Goal: Download file/media

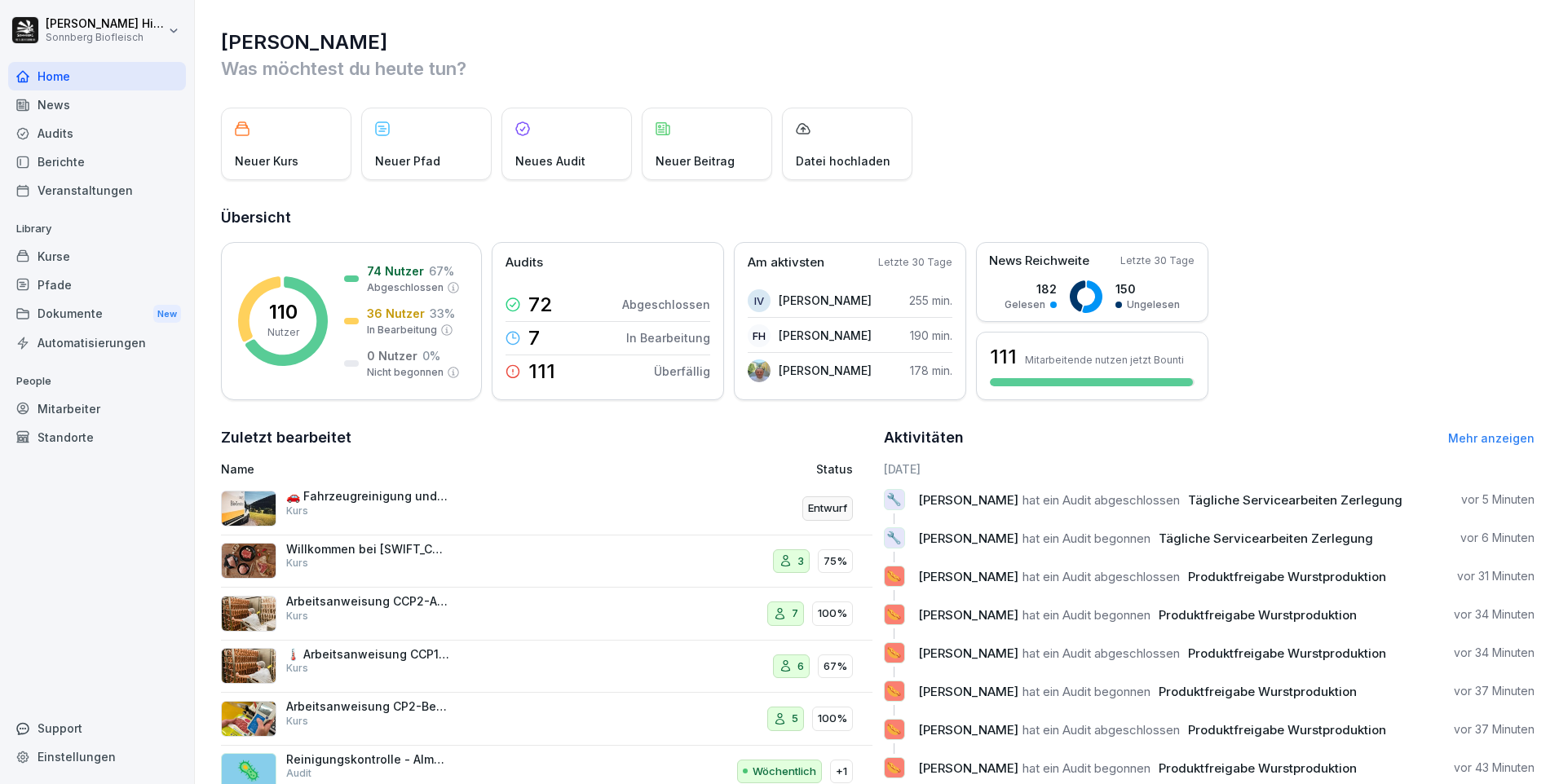
click at [72, 133] on div "Audits" at bounding box center [96, 134] width 178 height 29
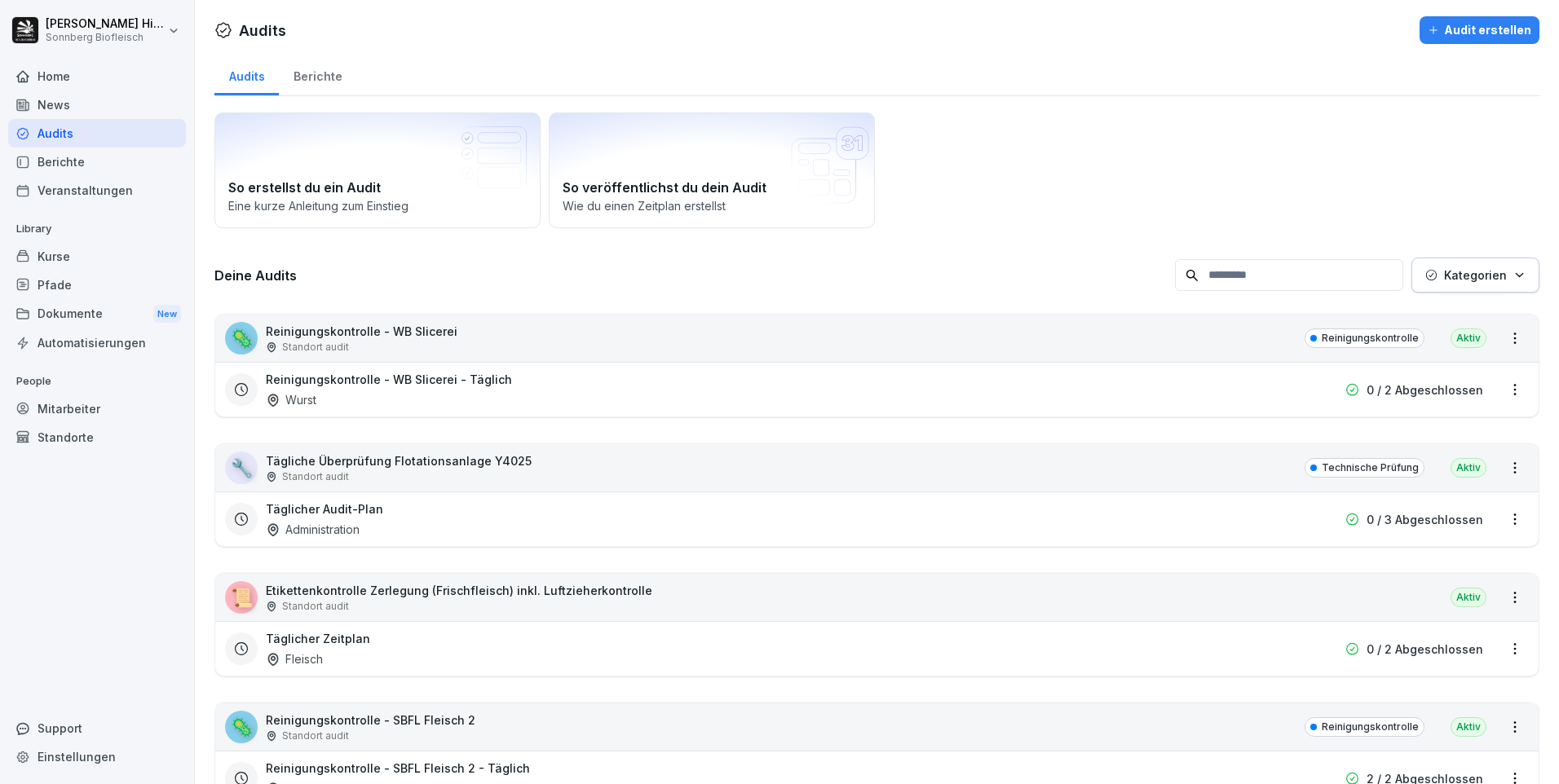
click at [1217, 272] on input at bounding box center [1288, 275] width 228 height 32
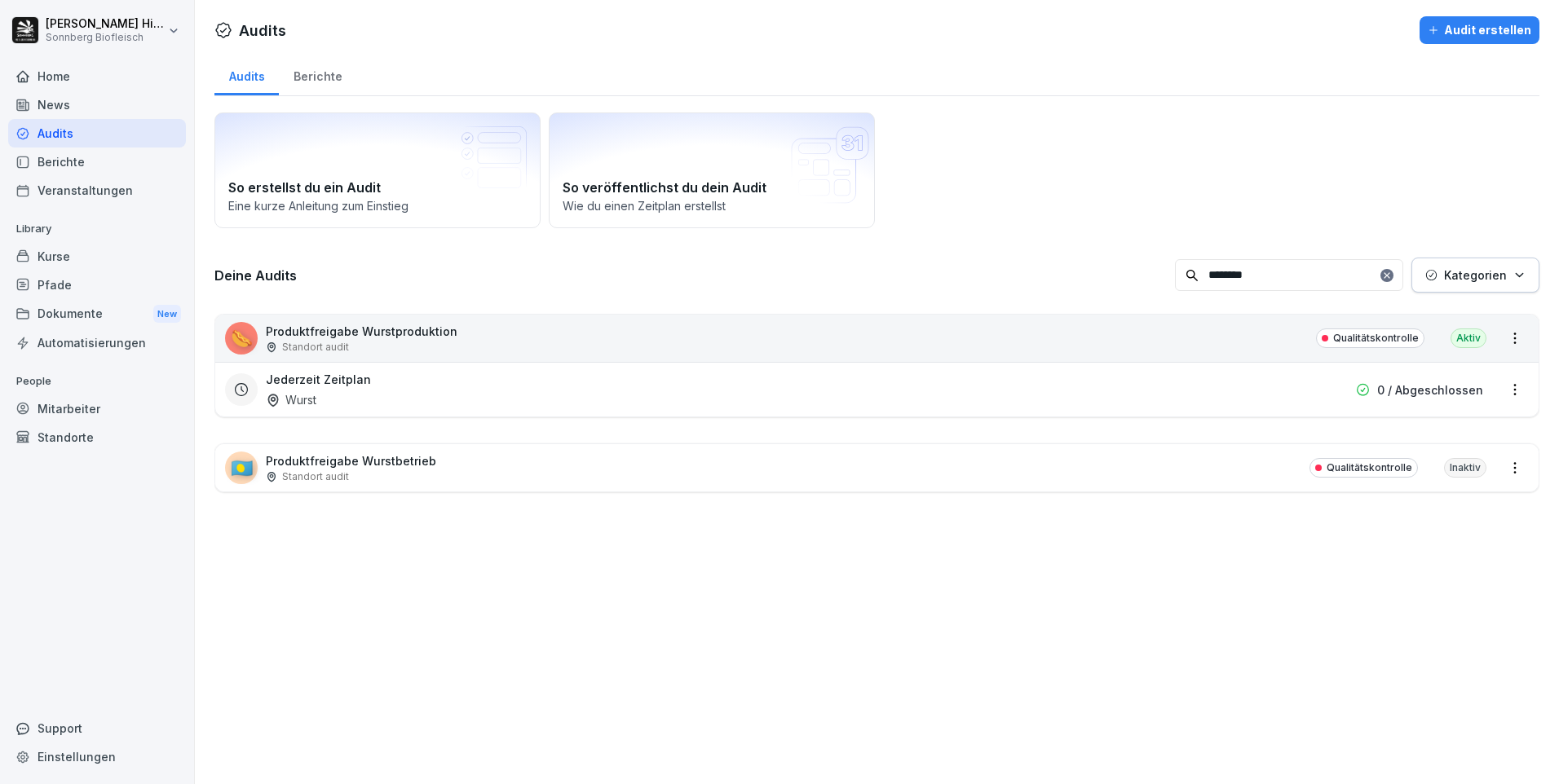
type input "********"
click at [529, 330] on div "🌭 Produktfreigabe Wurstproduktion Standort audit Qualitätskontrolle Aktiv" at bounding box center [877, 337] width 1323 height 47
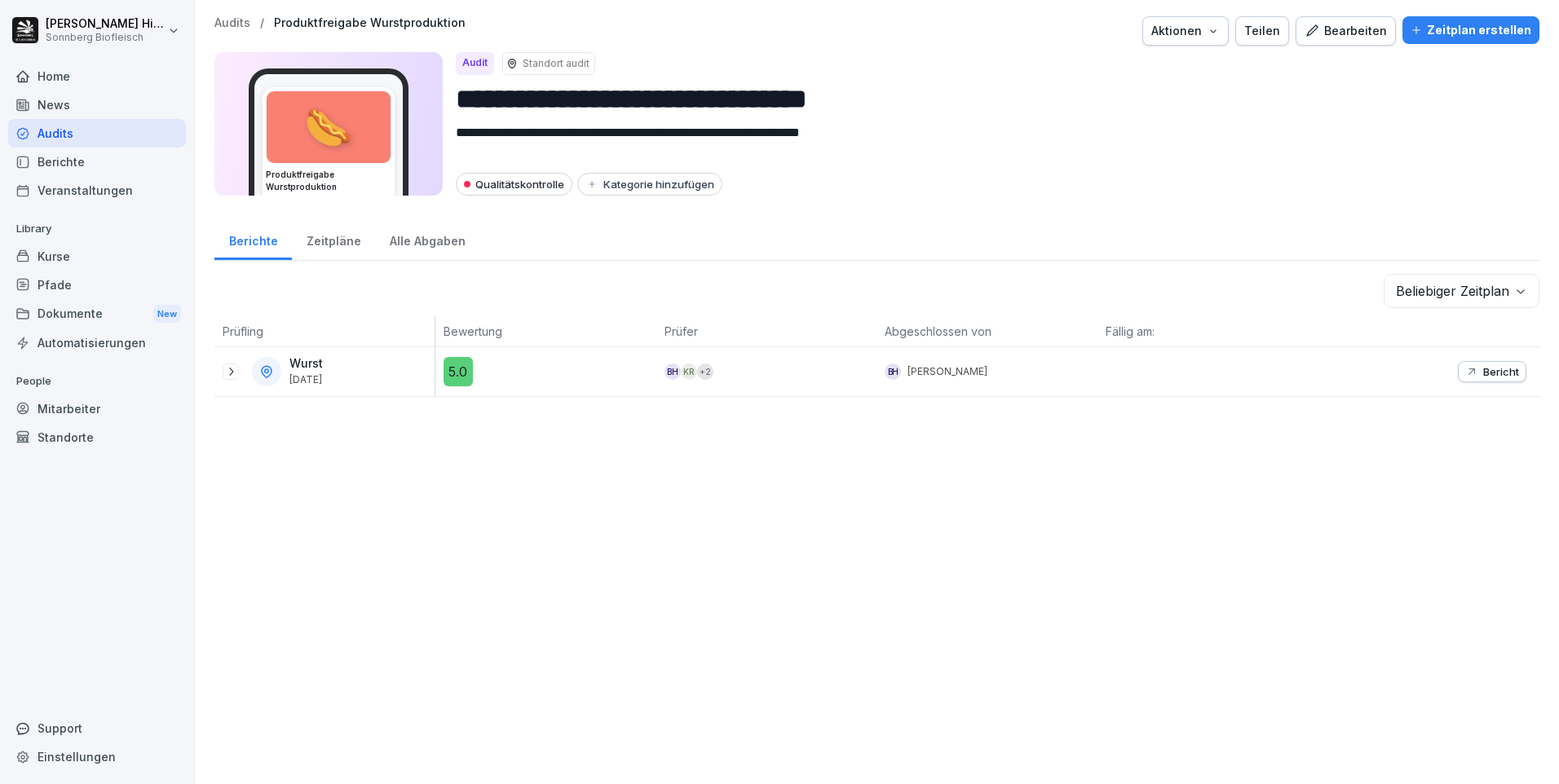
click at [232, 372] on icon at bounding box center [231, 372] width 13 height 13
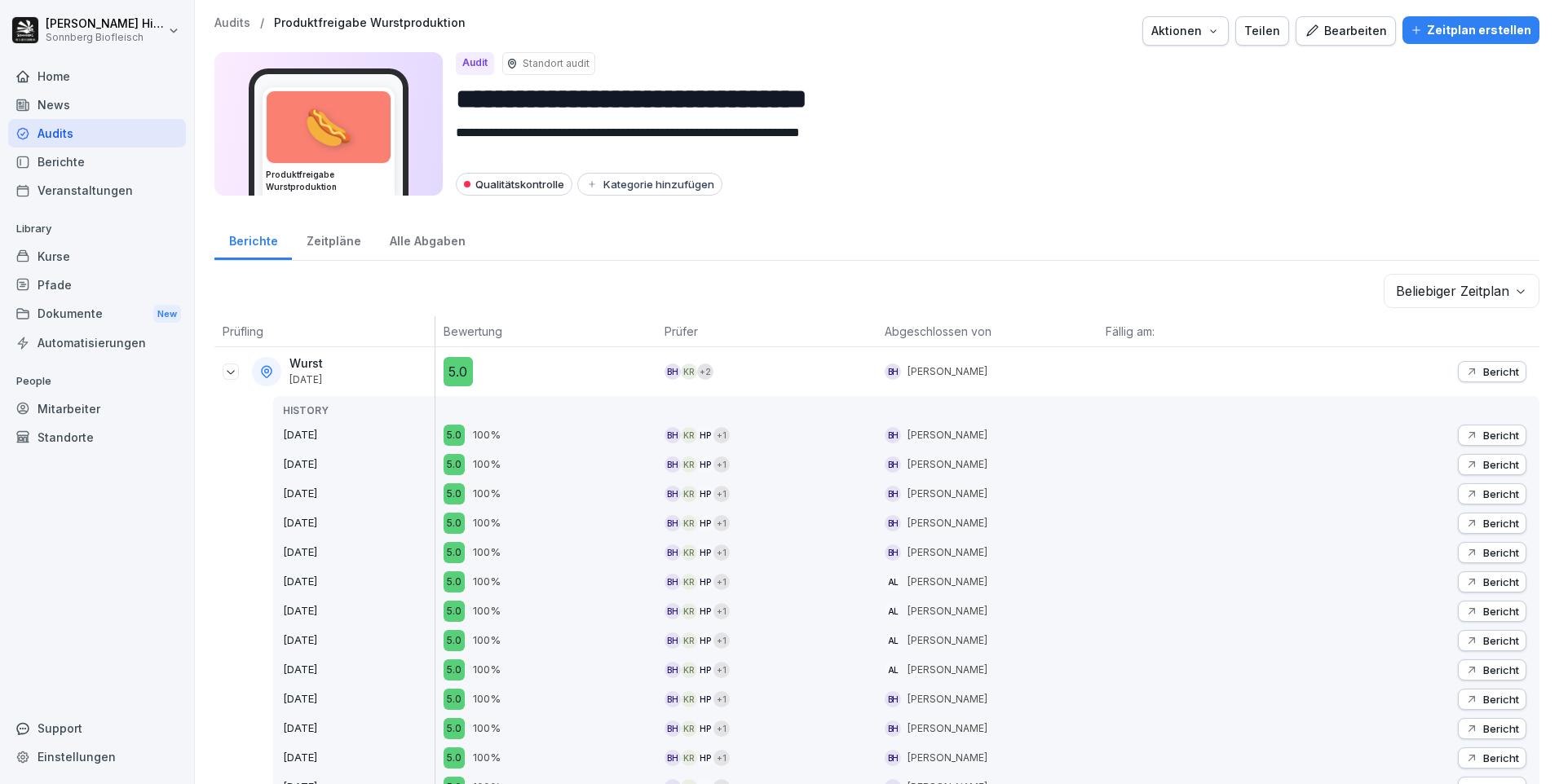
click at [1491, 371] on p "Bericht" at bounding box center [1500, 372] width 36 height 13
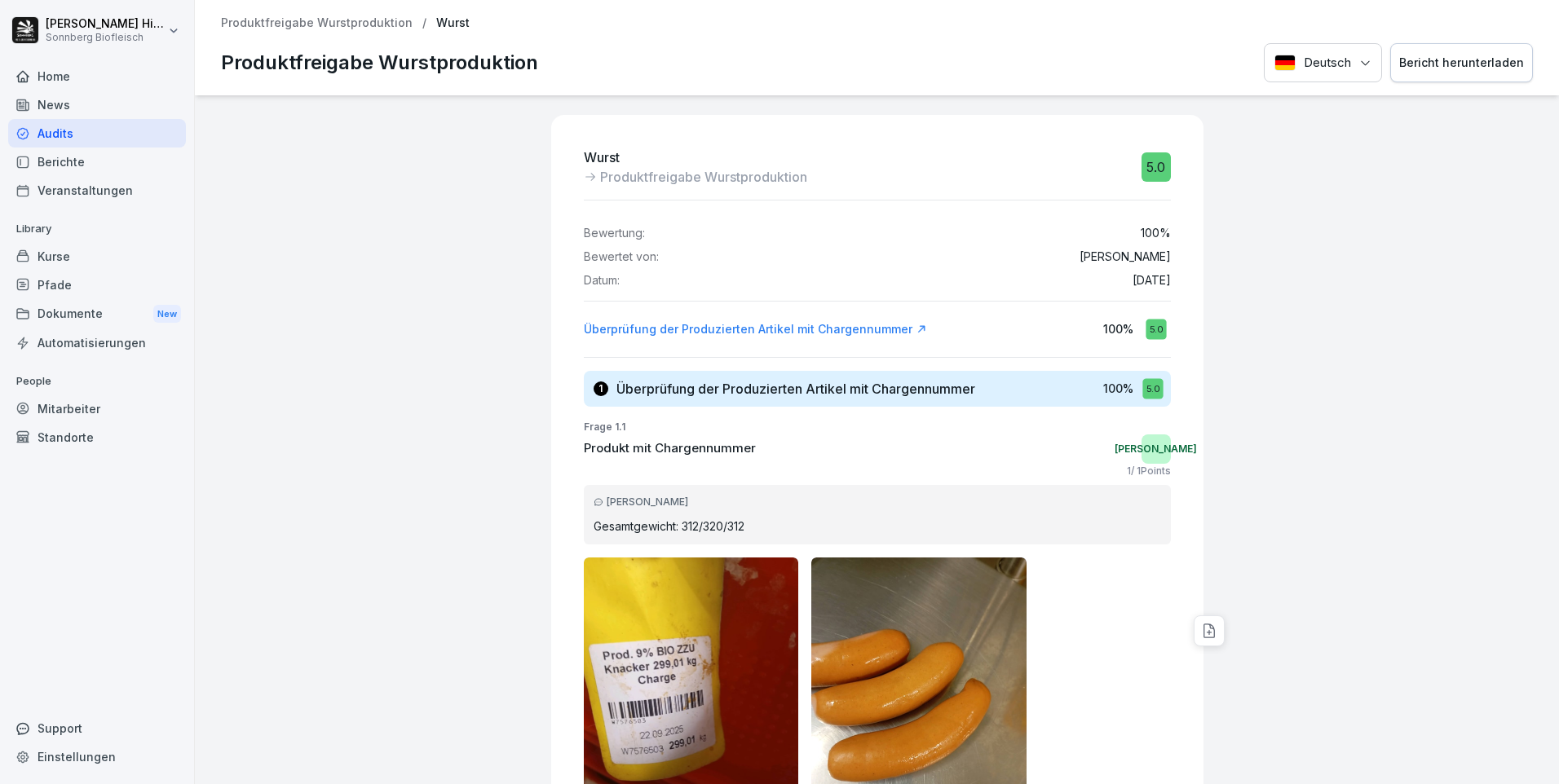
click at [1443, 61] on div "Bericht herunterladen" at bounding box center [1461, 62] width 125 height 18
click at [1386, 287] on div at bounding box center [1381, 494] width 341 height 798
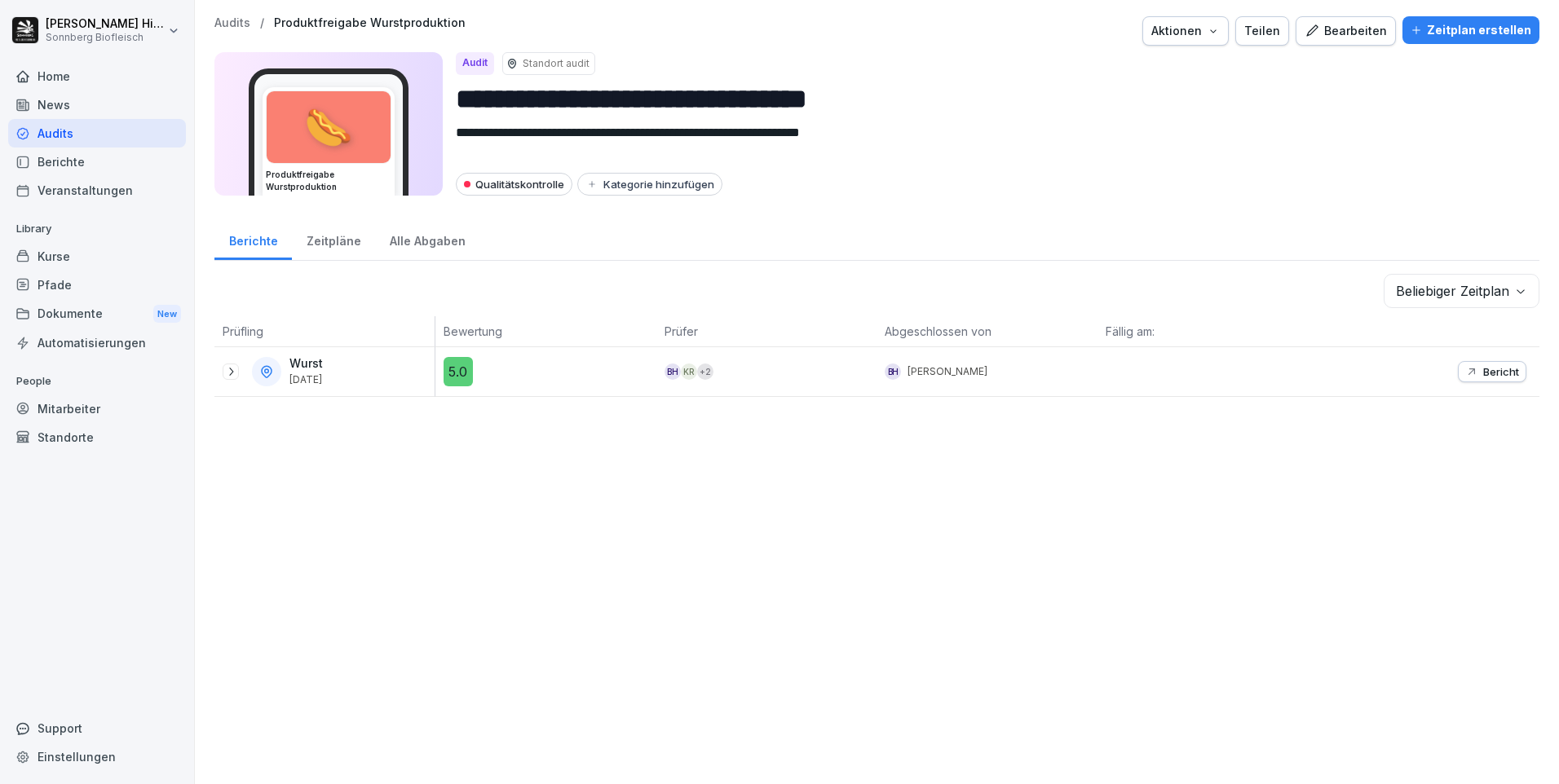
click at [227, 369] on icon at bounding box center [231, 372] width 13 height 13
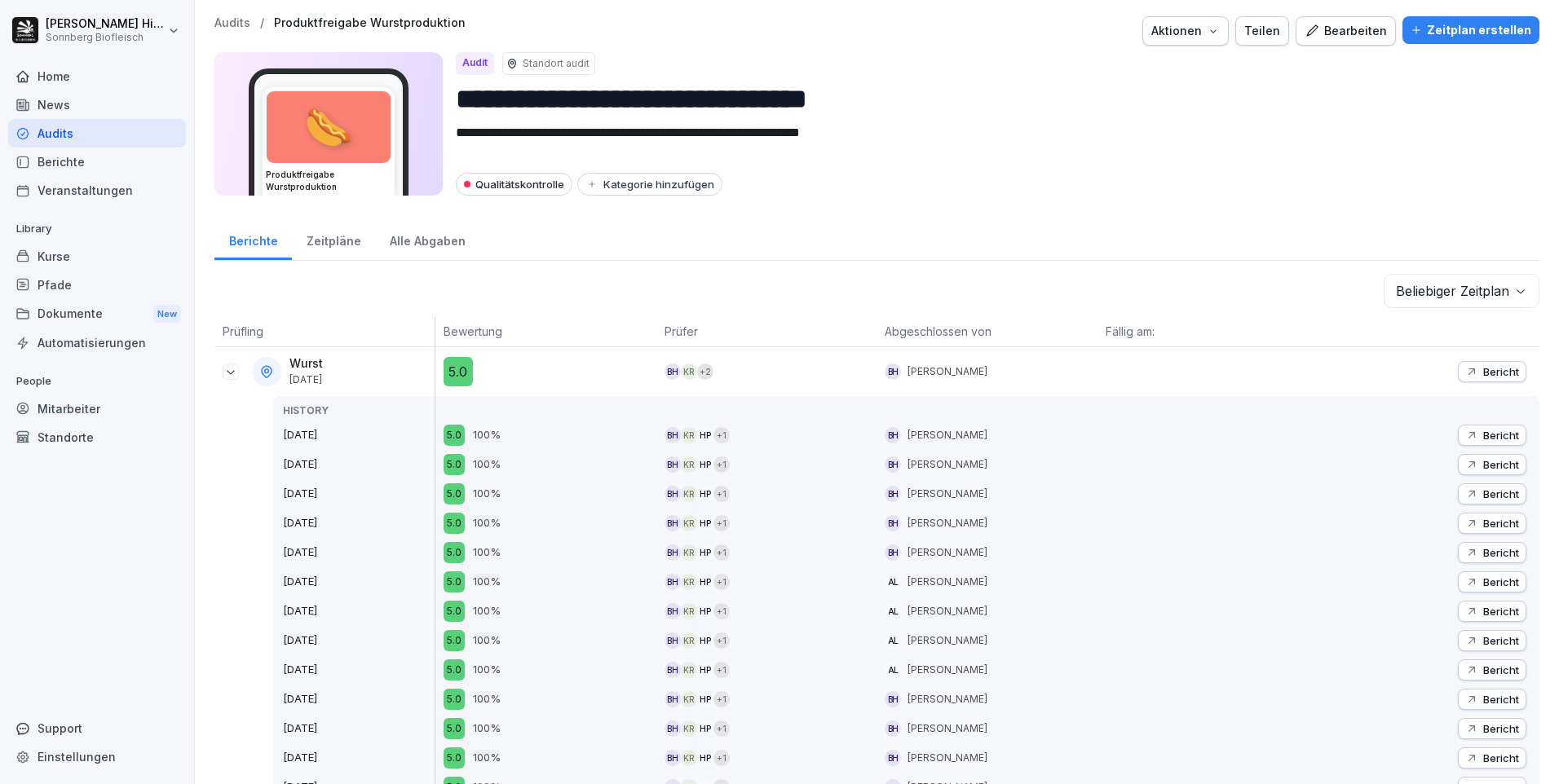
click at [1484, 430] on p "Bericht" at bounding box center [1500, 435] width 36 height 13
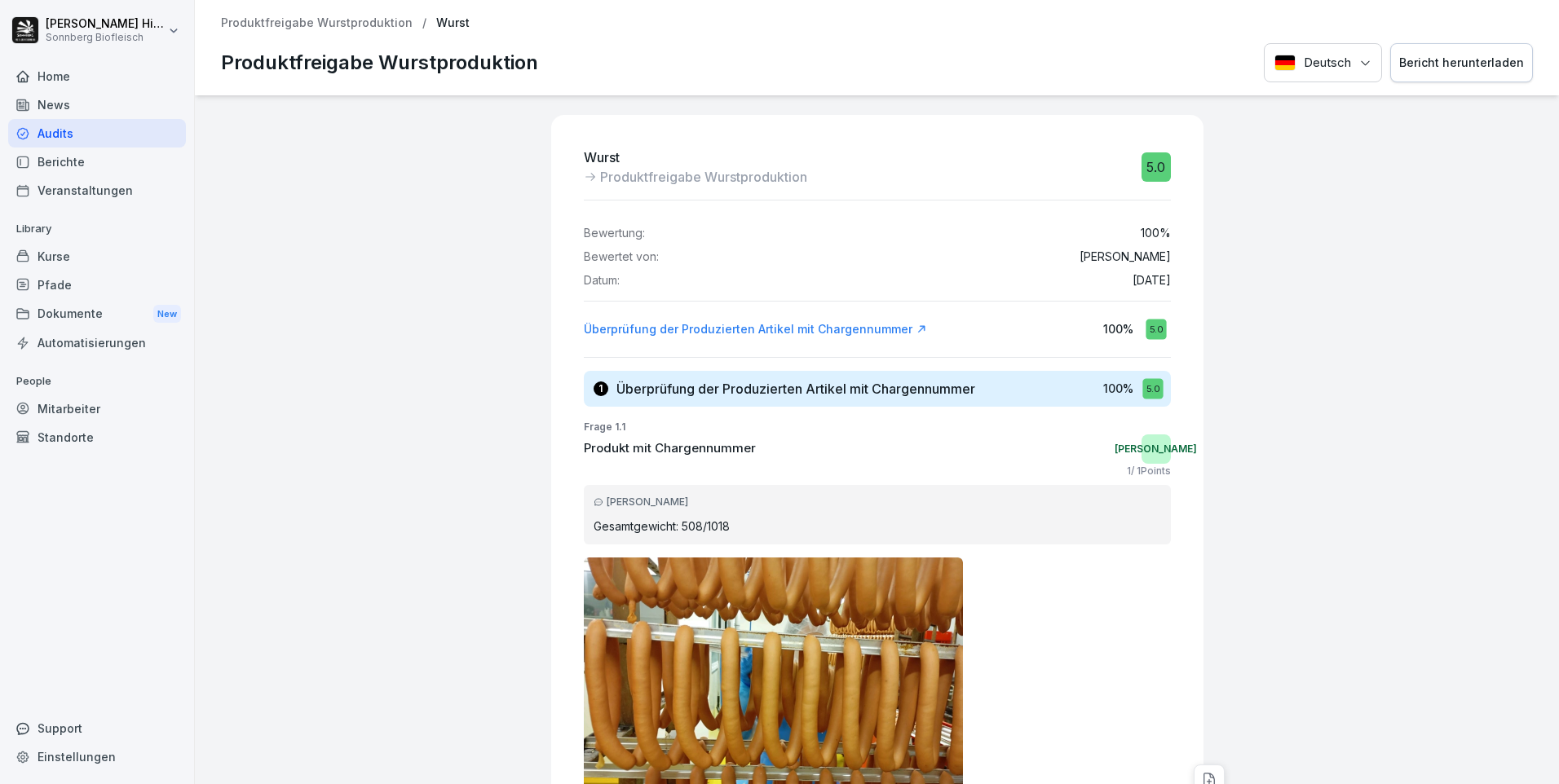
click at [1418, 67] on div "Bericht herunterladen" at bounding box center [1461, 62] width 125 height 18
click at [1385, 321] on div at bounding box center [1381, 644] width 341 height 1097
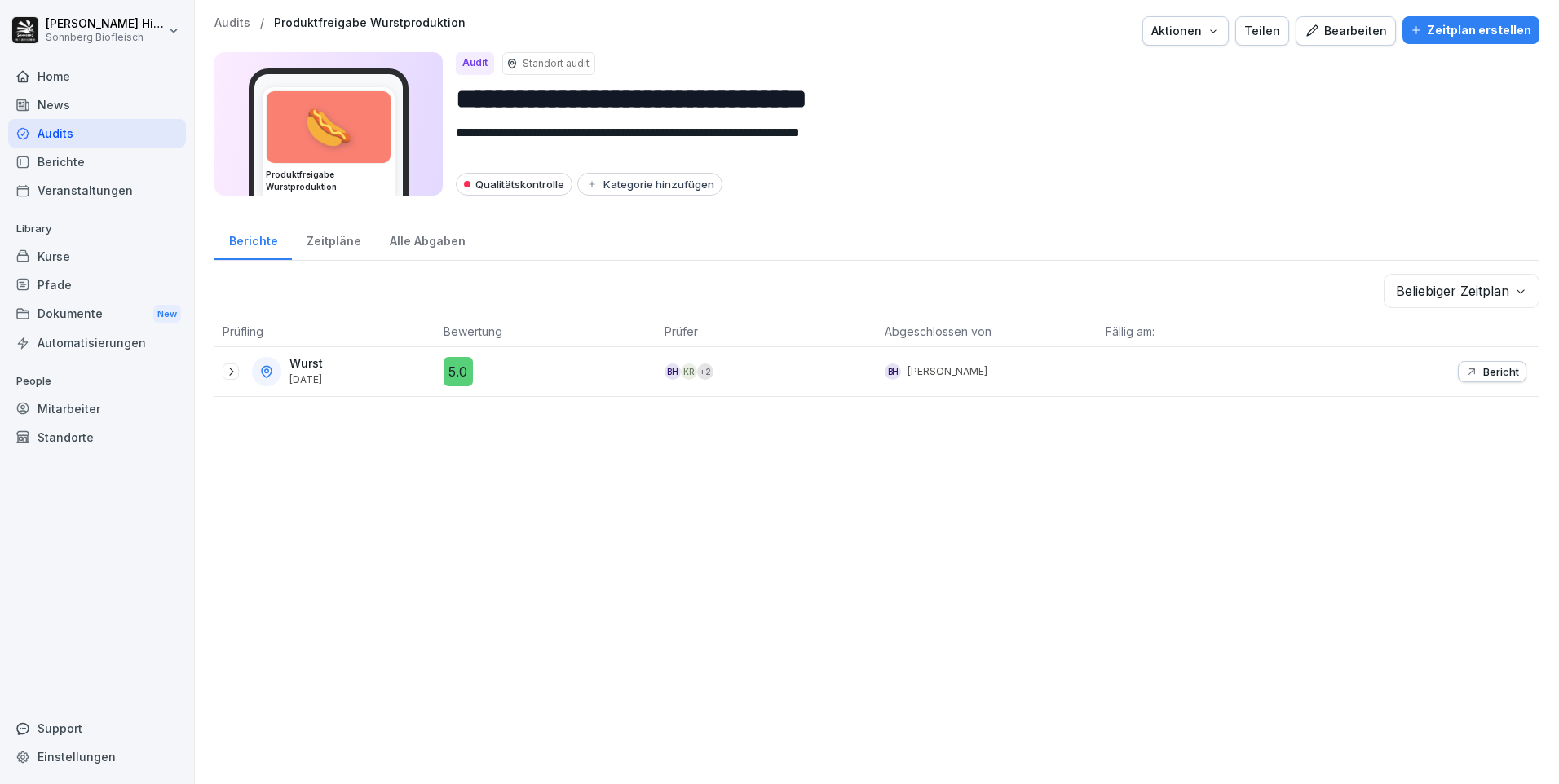
click at [228, 365] on icon at bounding box center [231, 372] width 13 height 13
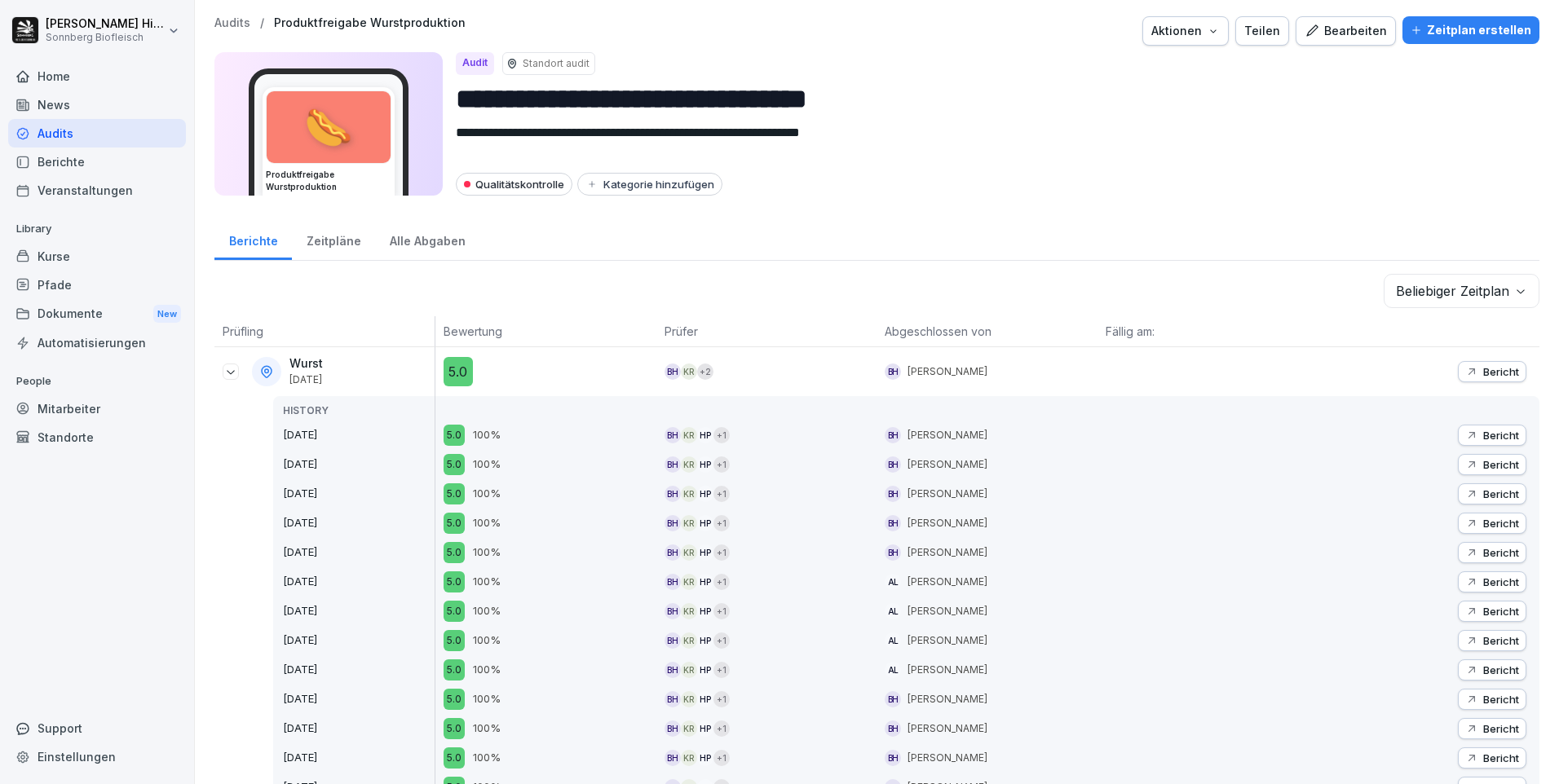
click at [1457, 472] on button "Bericht" at bounding box center [1491, 464] width 68 height 21
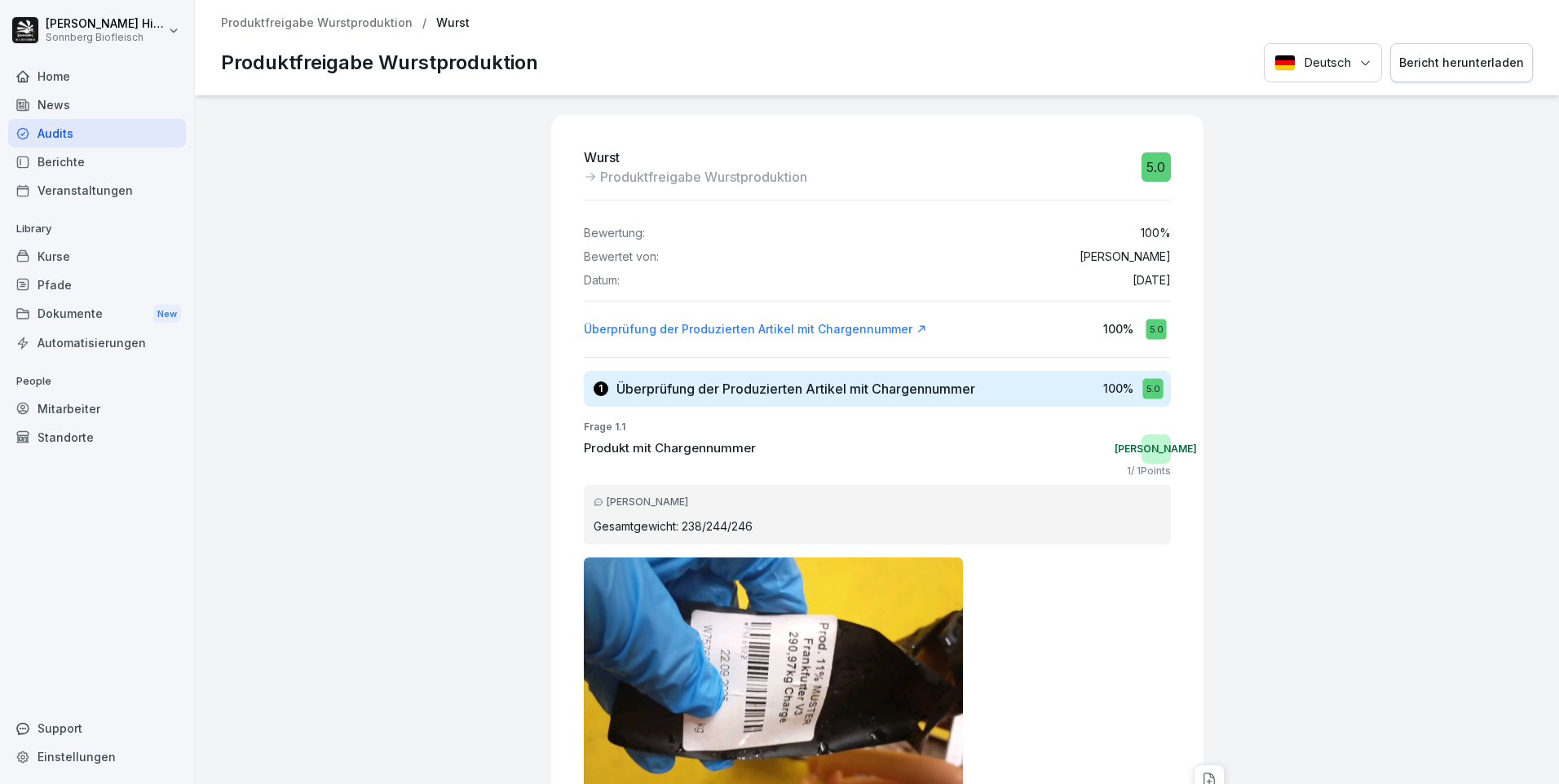
click at [1441, 67] on div "Bericht herunterladen" at bounding box center [1461, 62] width 125 height 18
click at [1409, 67] on div "Bericht herunterladen" at bounding box center [1461, 62] width 125 height 18
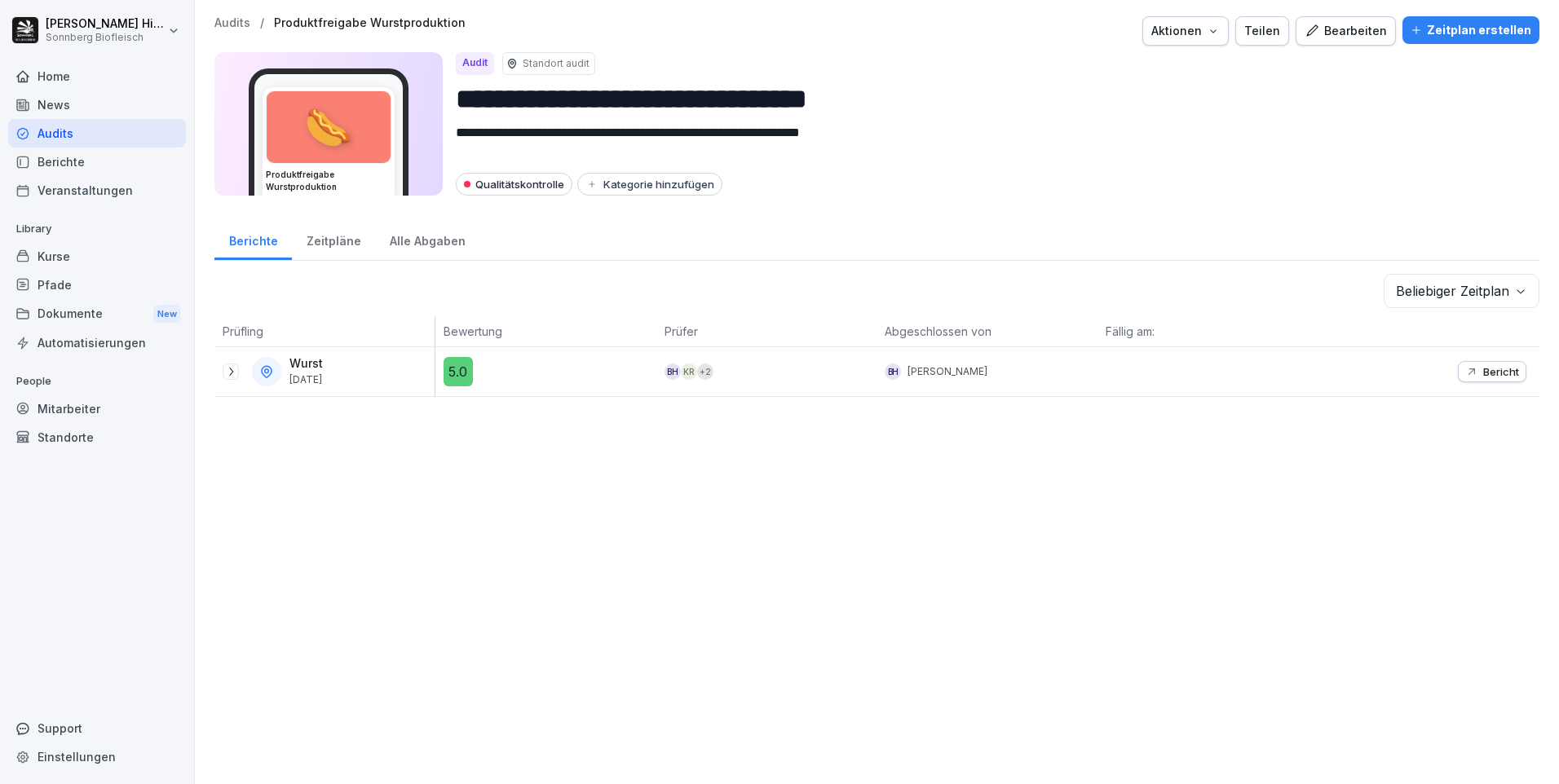
click at [228, 375] on icon at bounding box center [231, 372] width 13 height 13
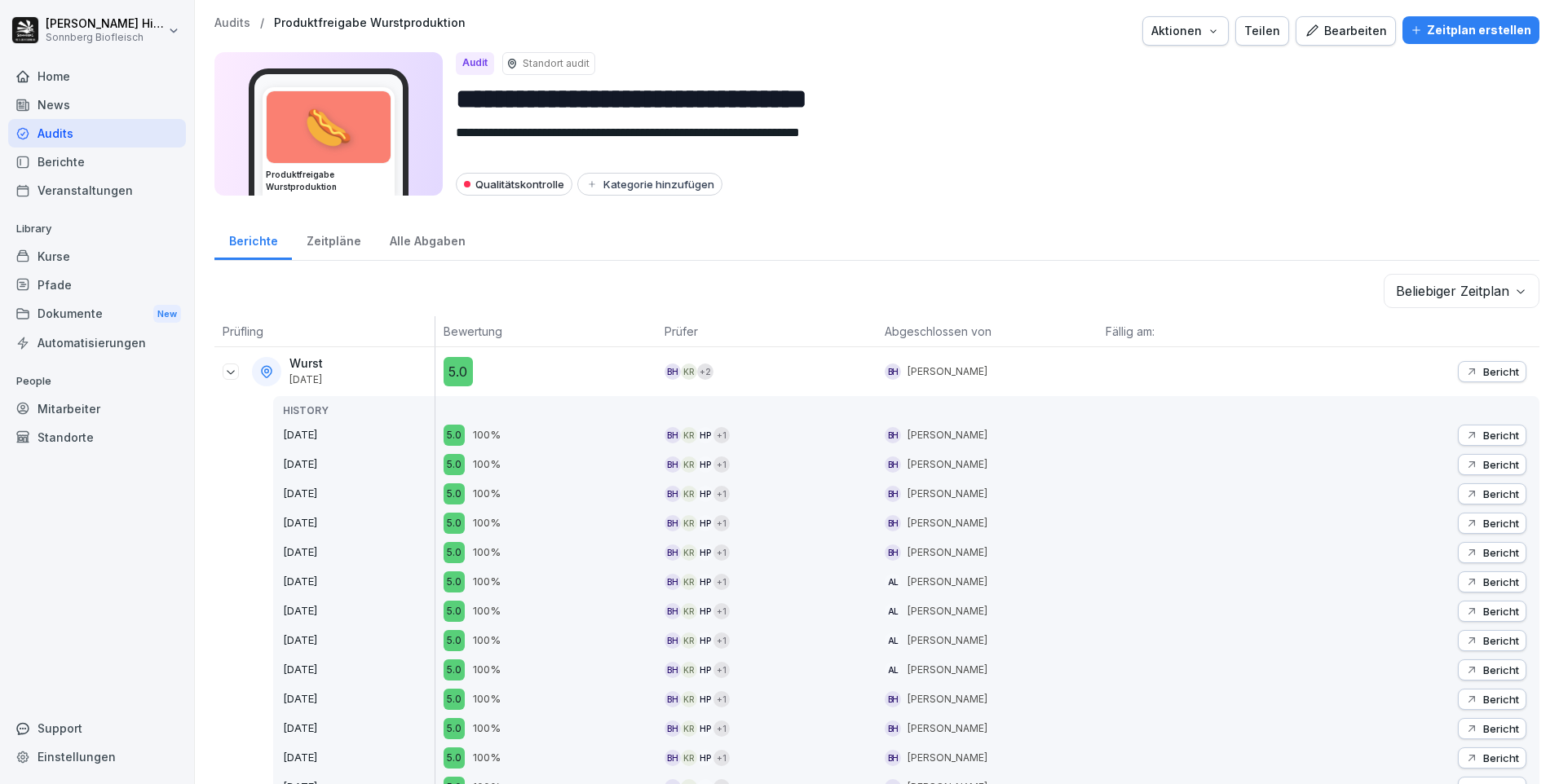
click at [1483, 492] on p "Bericht" at bounding box center [1500, 494] width 36 height 13
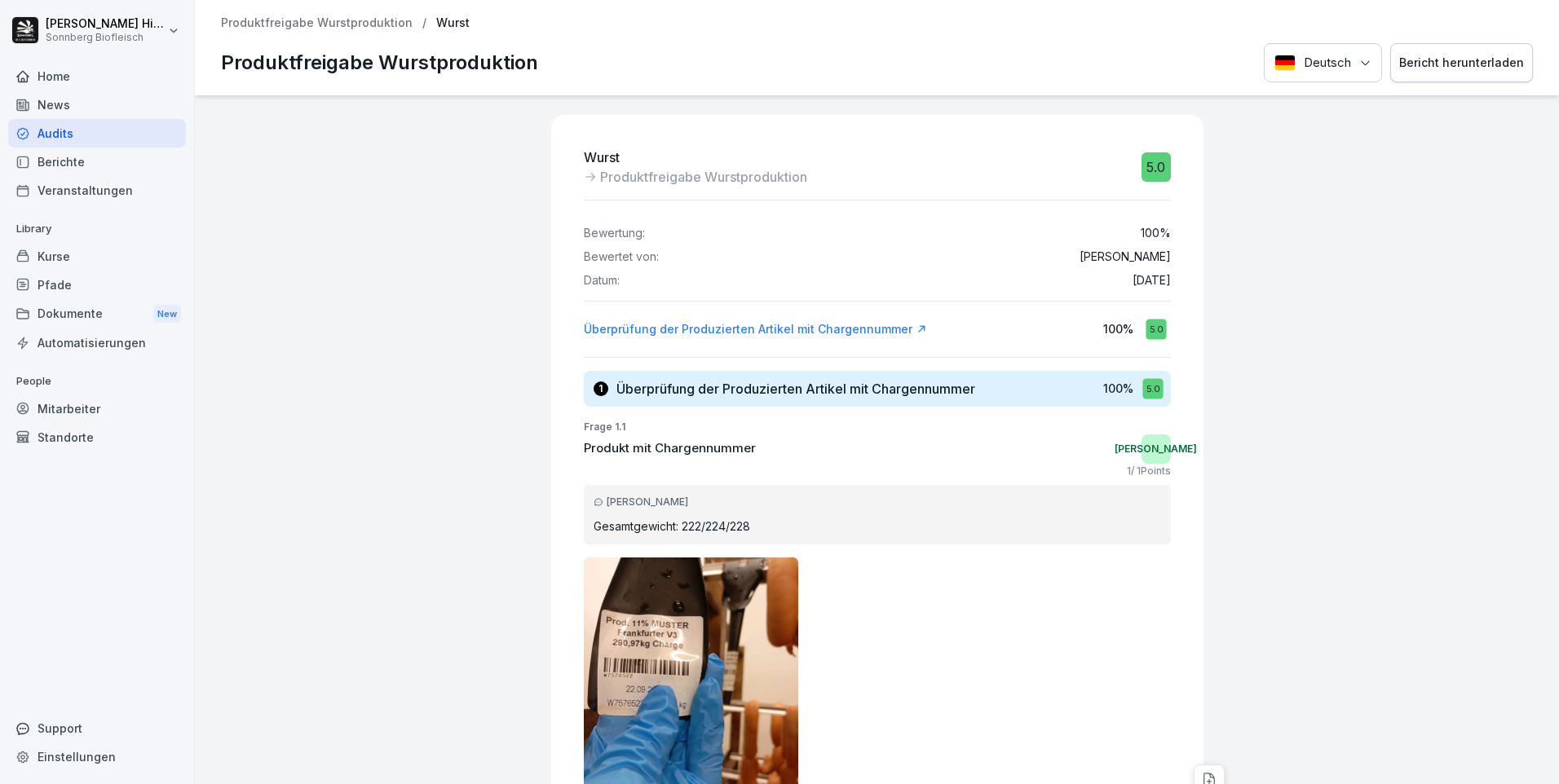
click at [1454, 73] on button "Bericht herunterladen" at bounding box center [1461, 63] width 142 height 40
click at [1271, 470] on div at bounding box center [1381, 644] width 341 height 1097
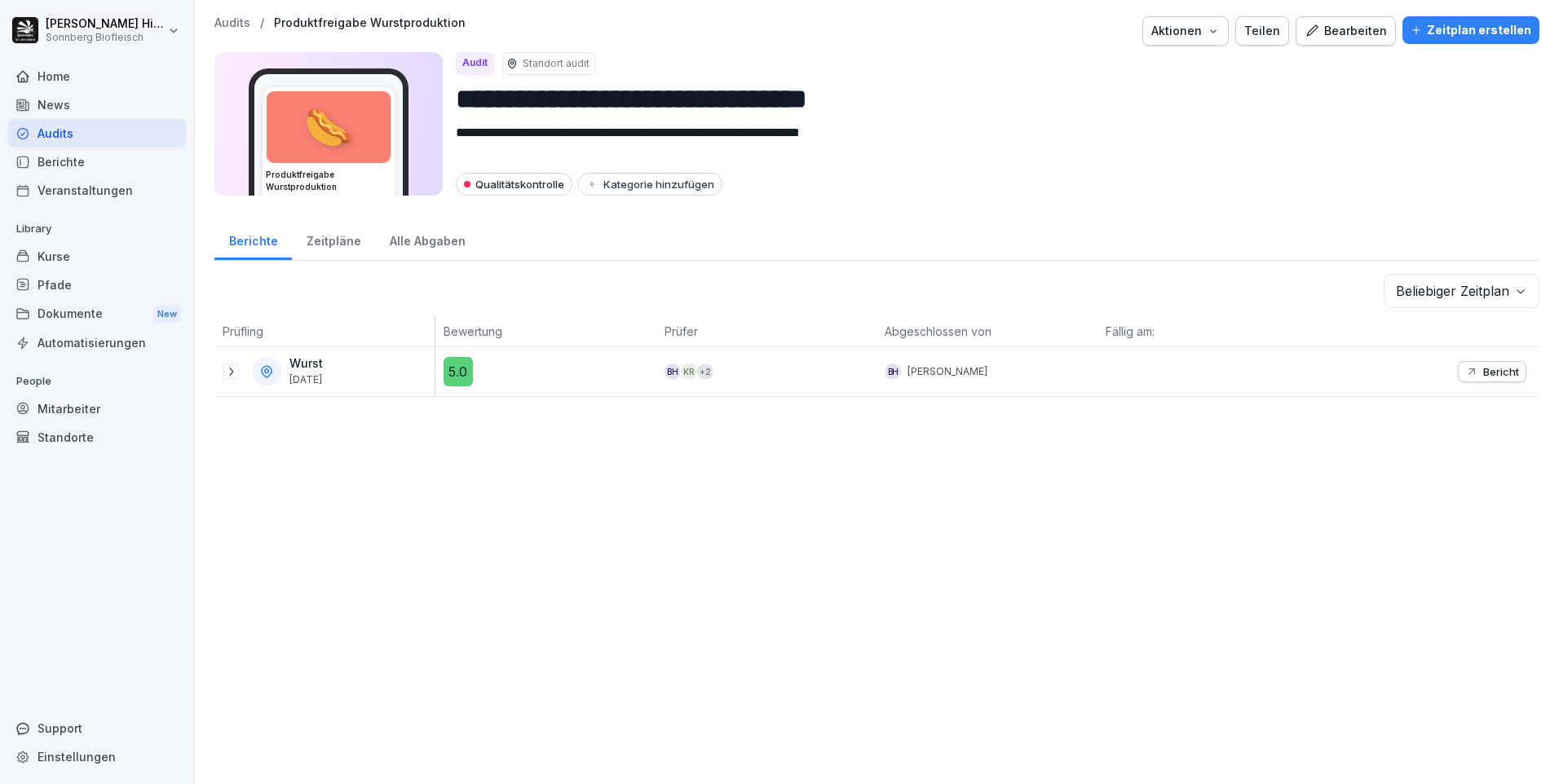
click at [231, 371] on icon at bounding box center [231, 372] width 13 height 13
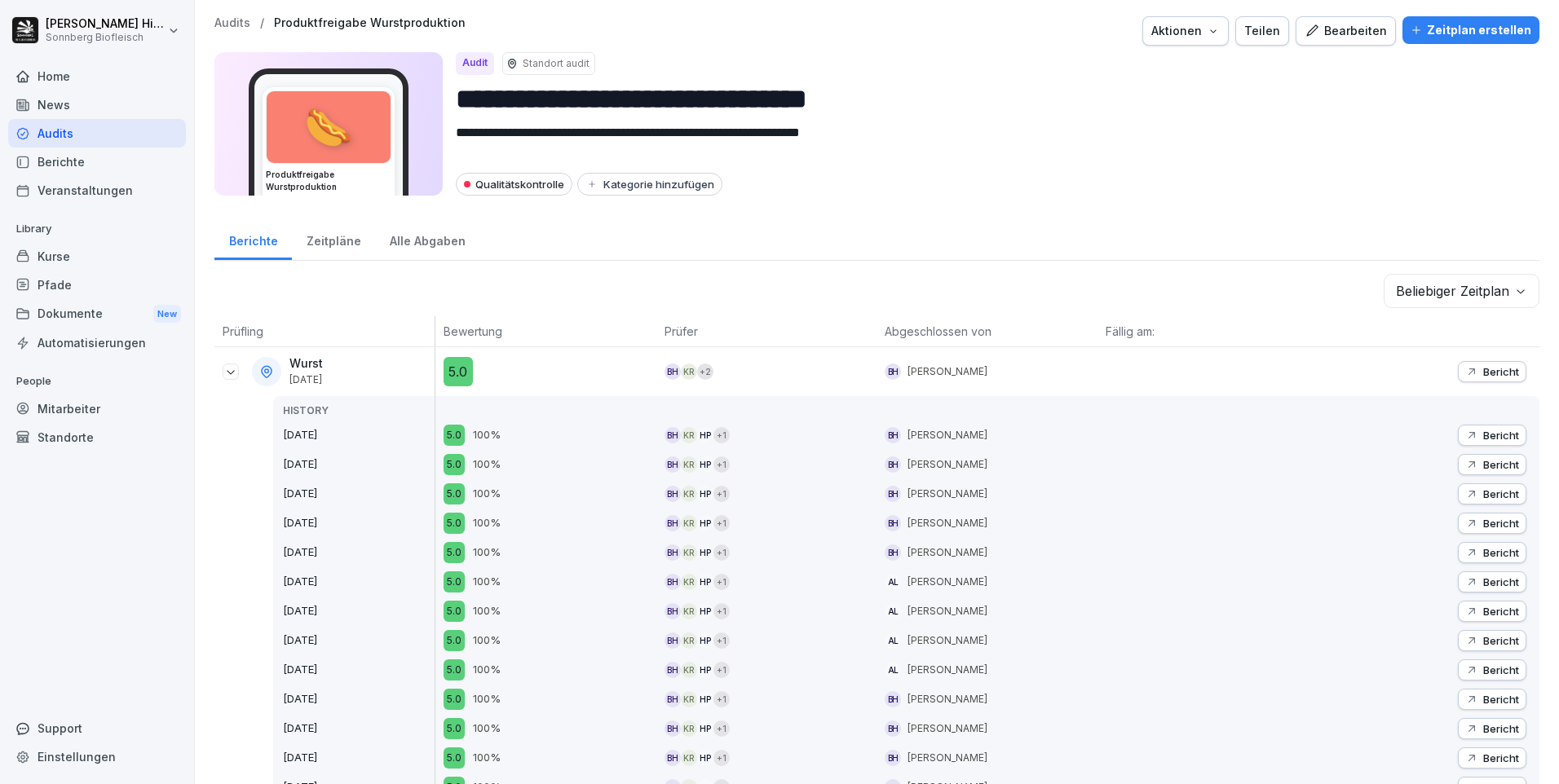
click at [1483, 518] on p "Bericht" at bounding box center [1500, 524] width 36 height 13
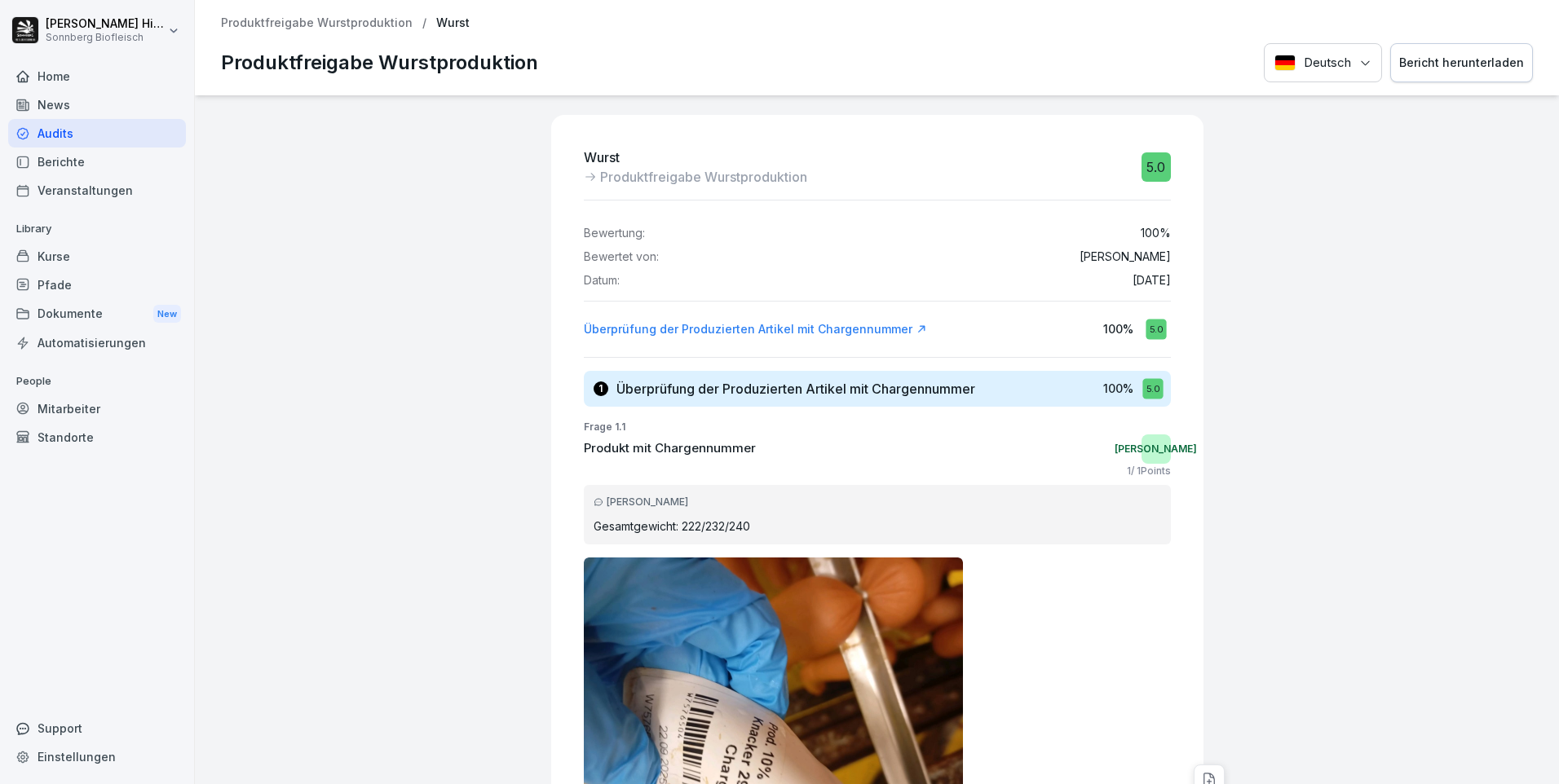
click at [1426, 65] on div "Bericht herunterladen" at bounding box center [1461, 62] width 125 height 18
drag, startPoint x: 364, startPoint y: 244, endPoint x: 313, endPoint y: 179, distance: 82.6
click at [364, 244] on div "Wurst Produktfreigabe Wurstproduktion 5.0 Bewertung: 100 % Bewertet von: [PERSO…" at bounding box center [877, 439] width 1364 height 689
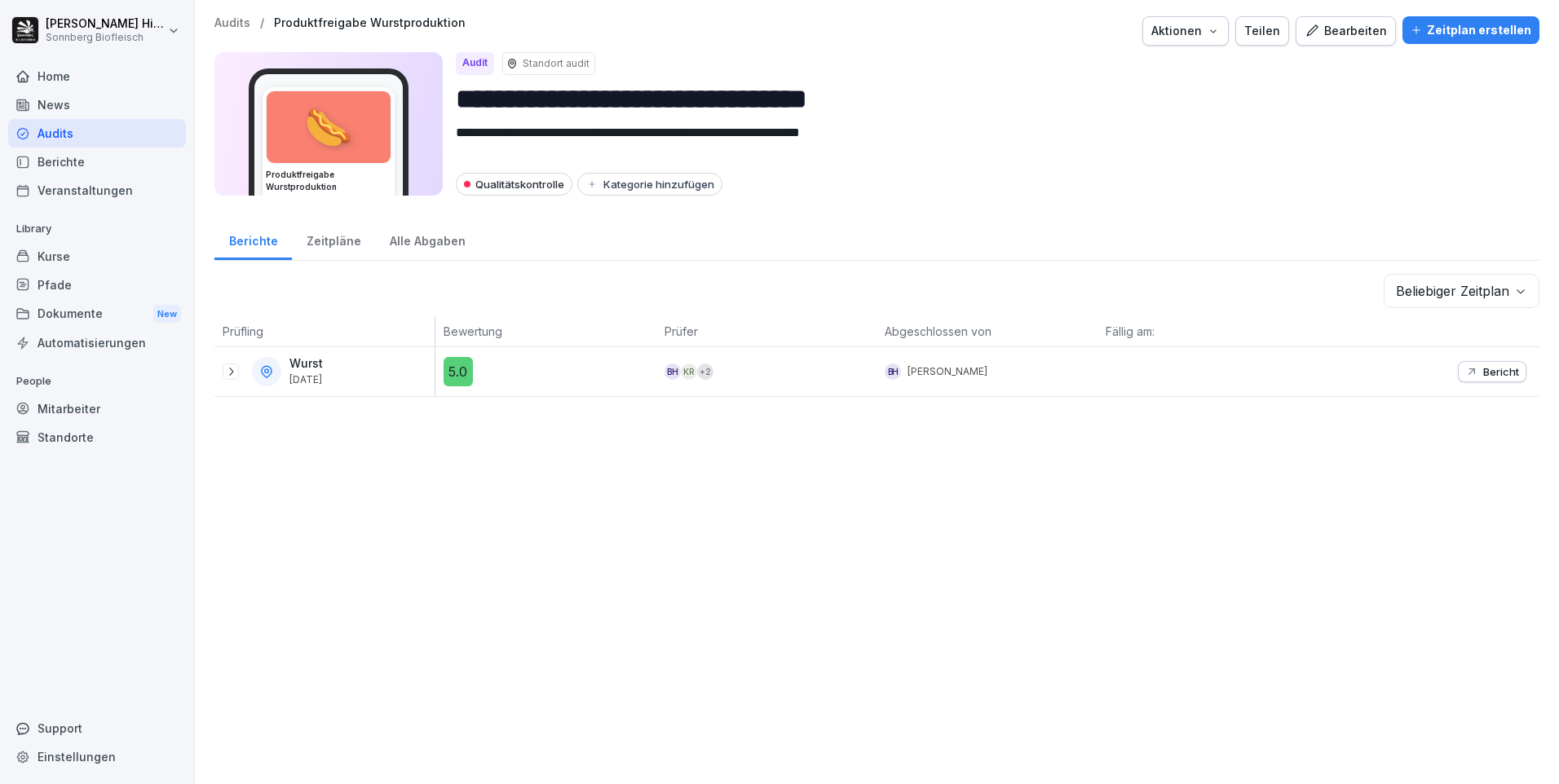
click at [231, 373] on icon at bounding box center [231, 372] width 13 height 13
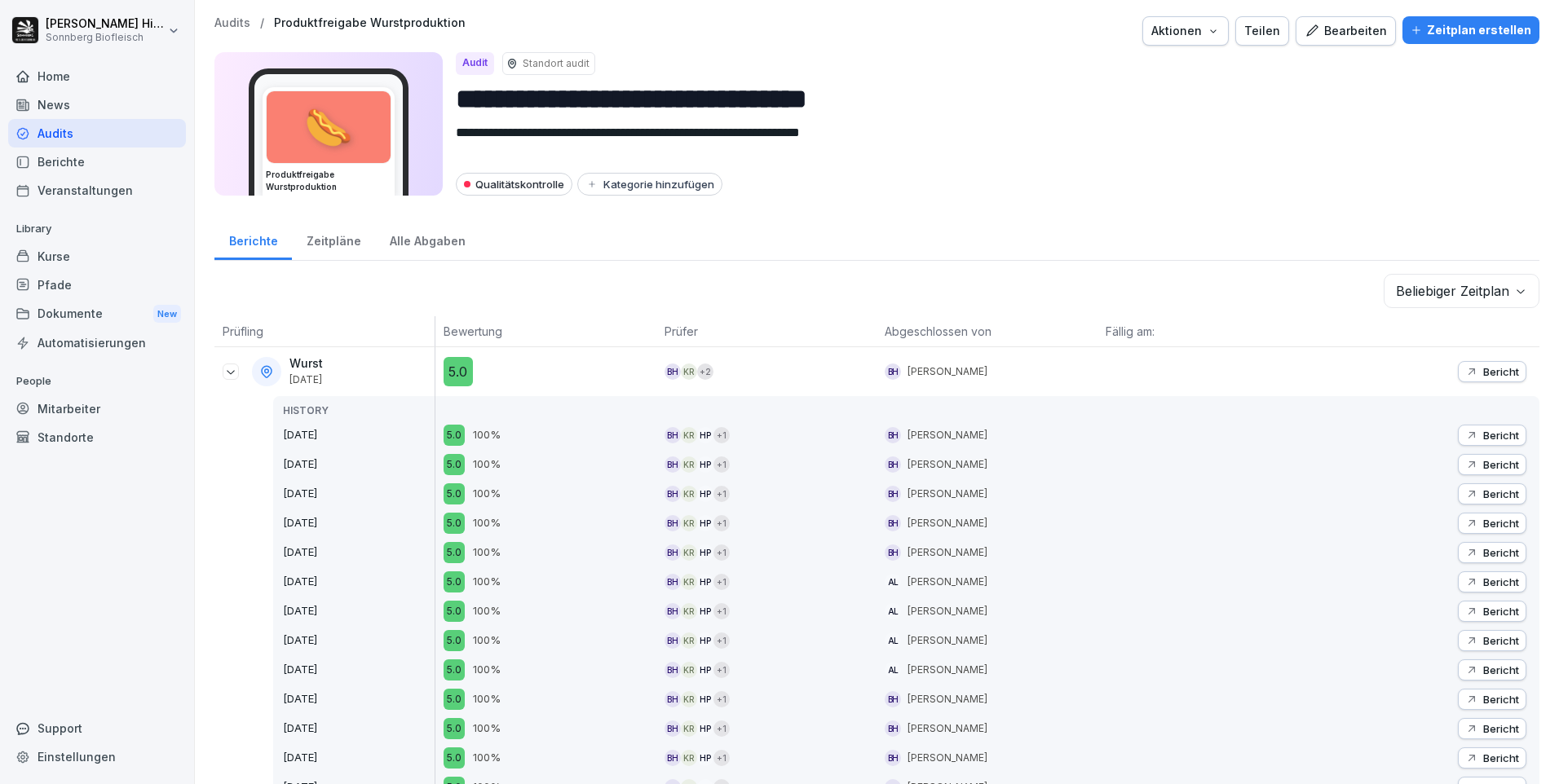
click at [1468, 551] on div "Bericht" at bounding box center [1492, 552] width 54 height 13
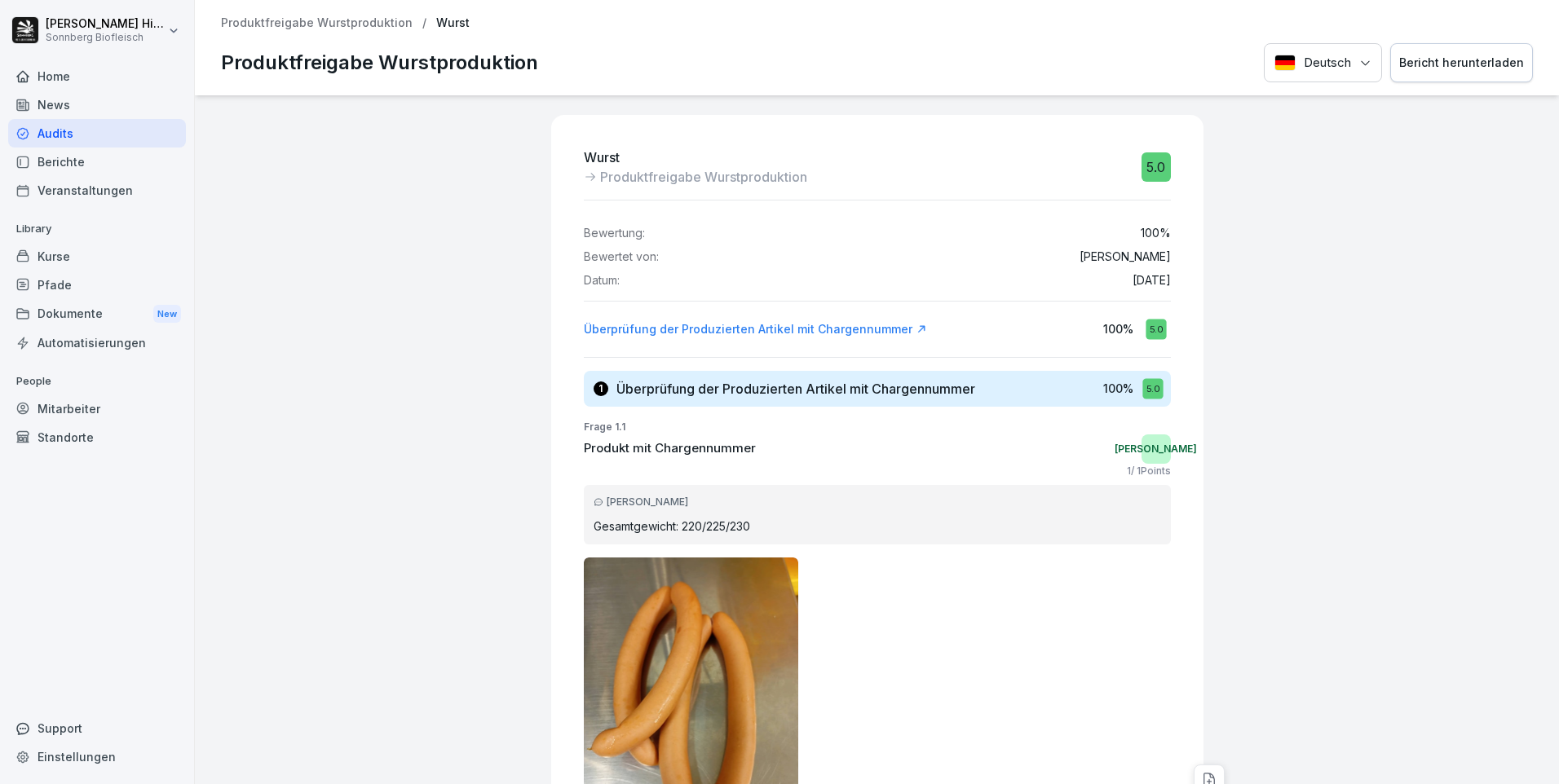
click at [1467, 66] on div "Bericht herunterladen" at bounding box center [1461, 62] width 125 height 18
click at [1368, 581] on div at bounding box center [1381, 644] width 341 height 1097
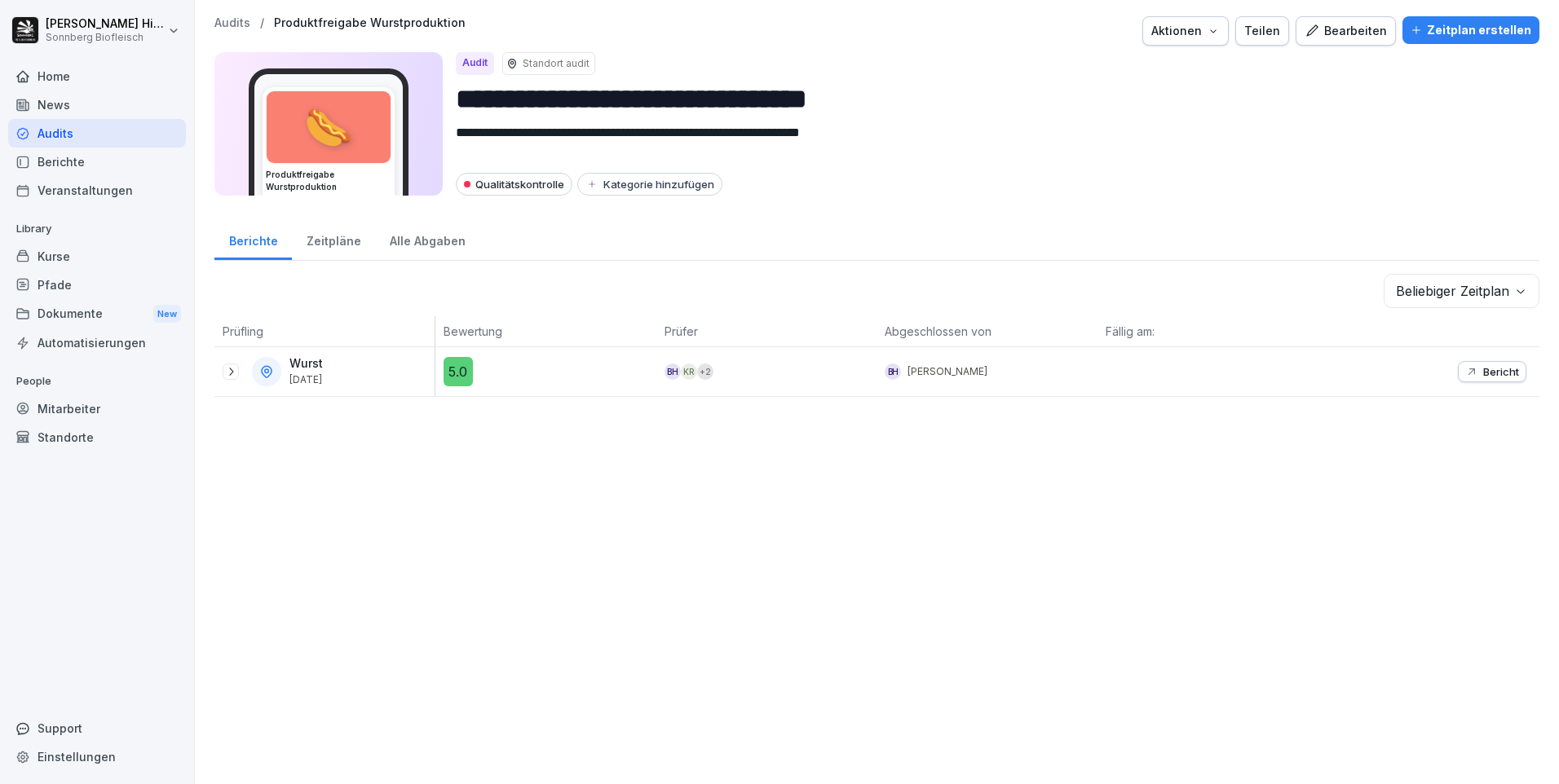
click at [230, 373] on icon at bounding box center [231, 372] width 13 height 13
